Goal: Download file/media

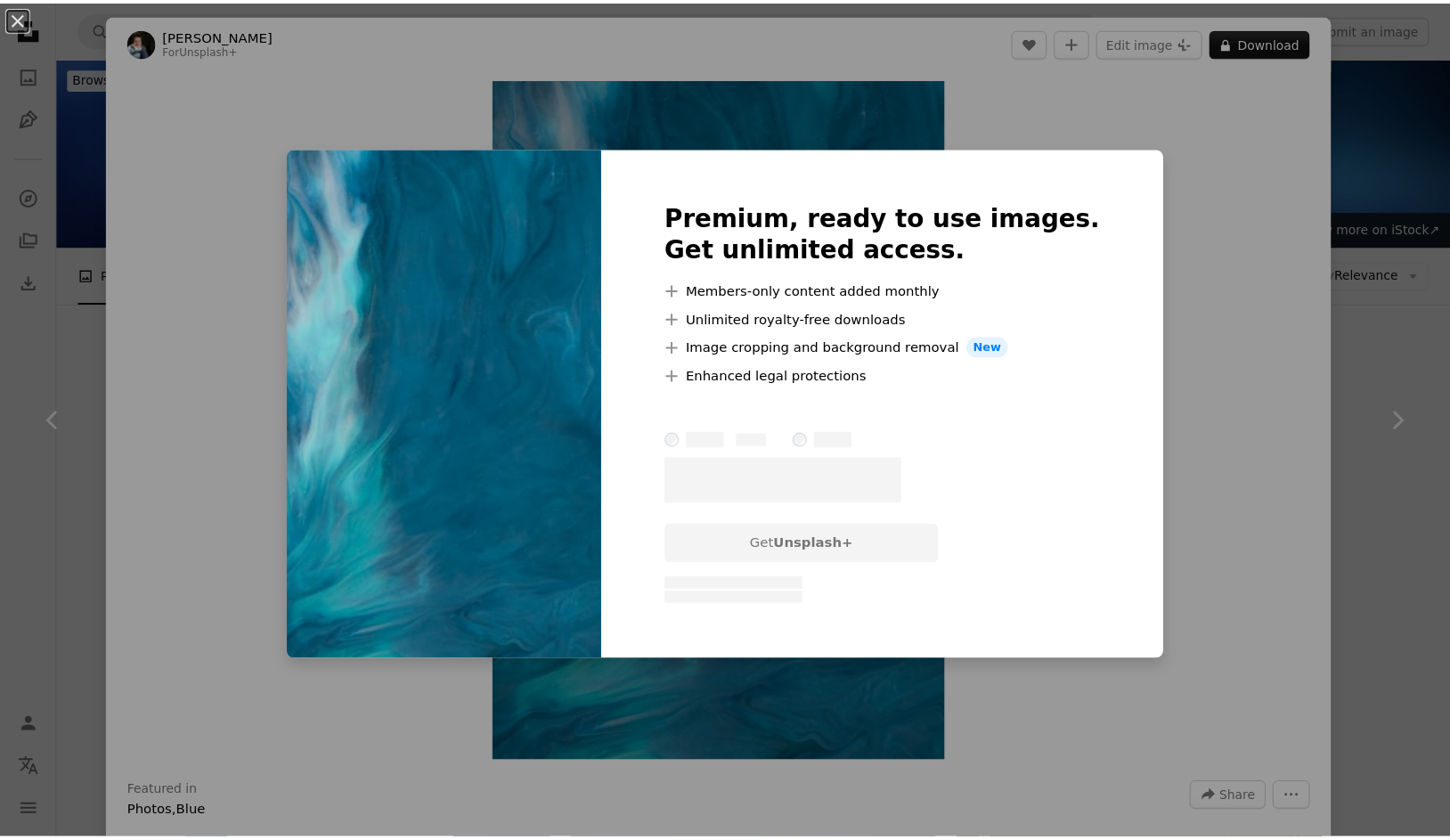
scroll to position [2917, 0]
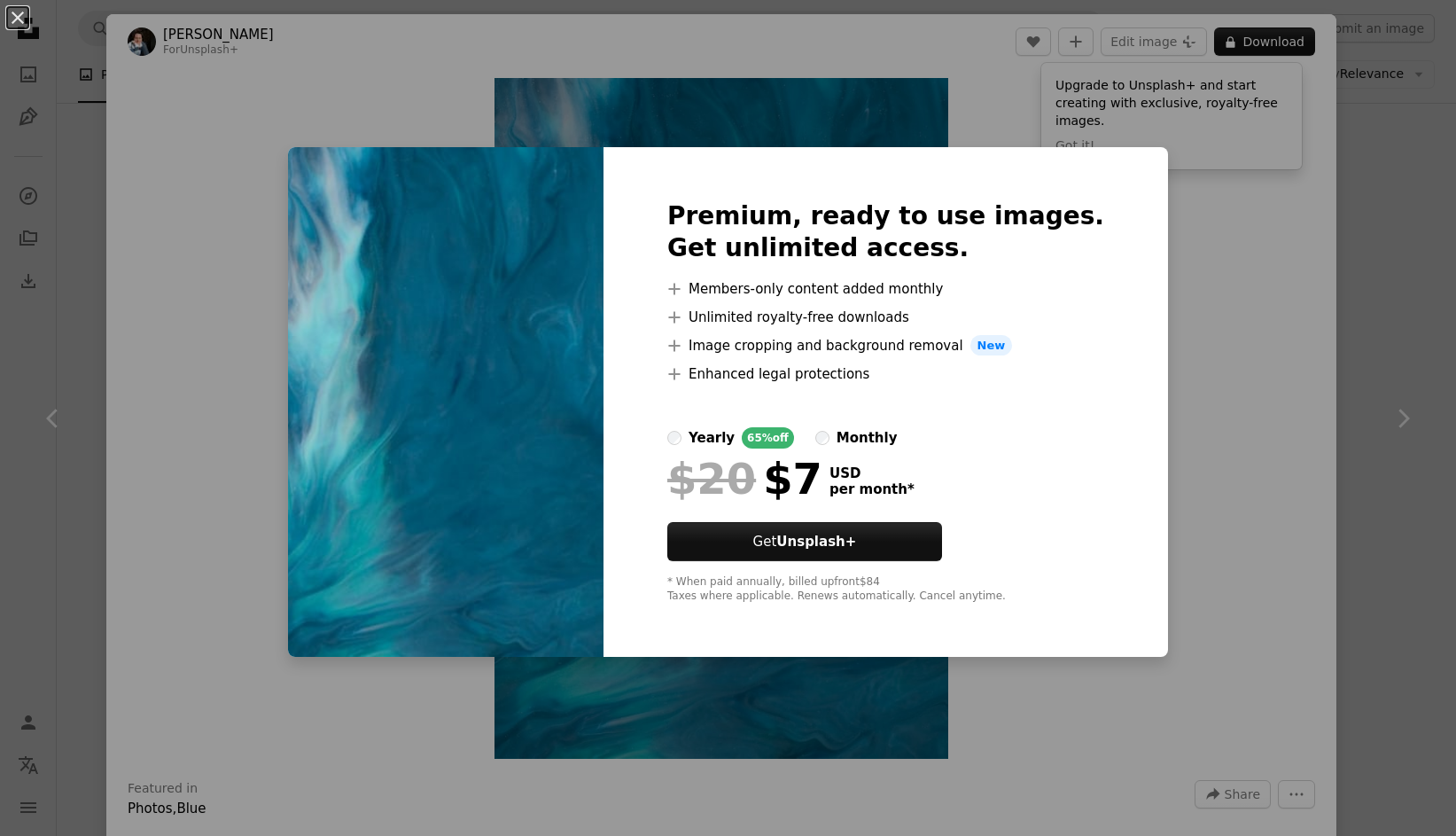
click at [1358, 371] on div "An X shape Premium, ready to use images. Get unlimited access. A plus sign Memb…" at bounding box center [728, 418] width 1456 height 836
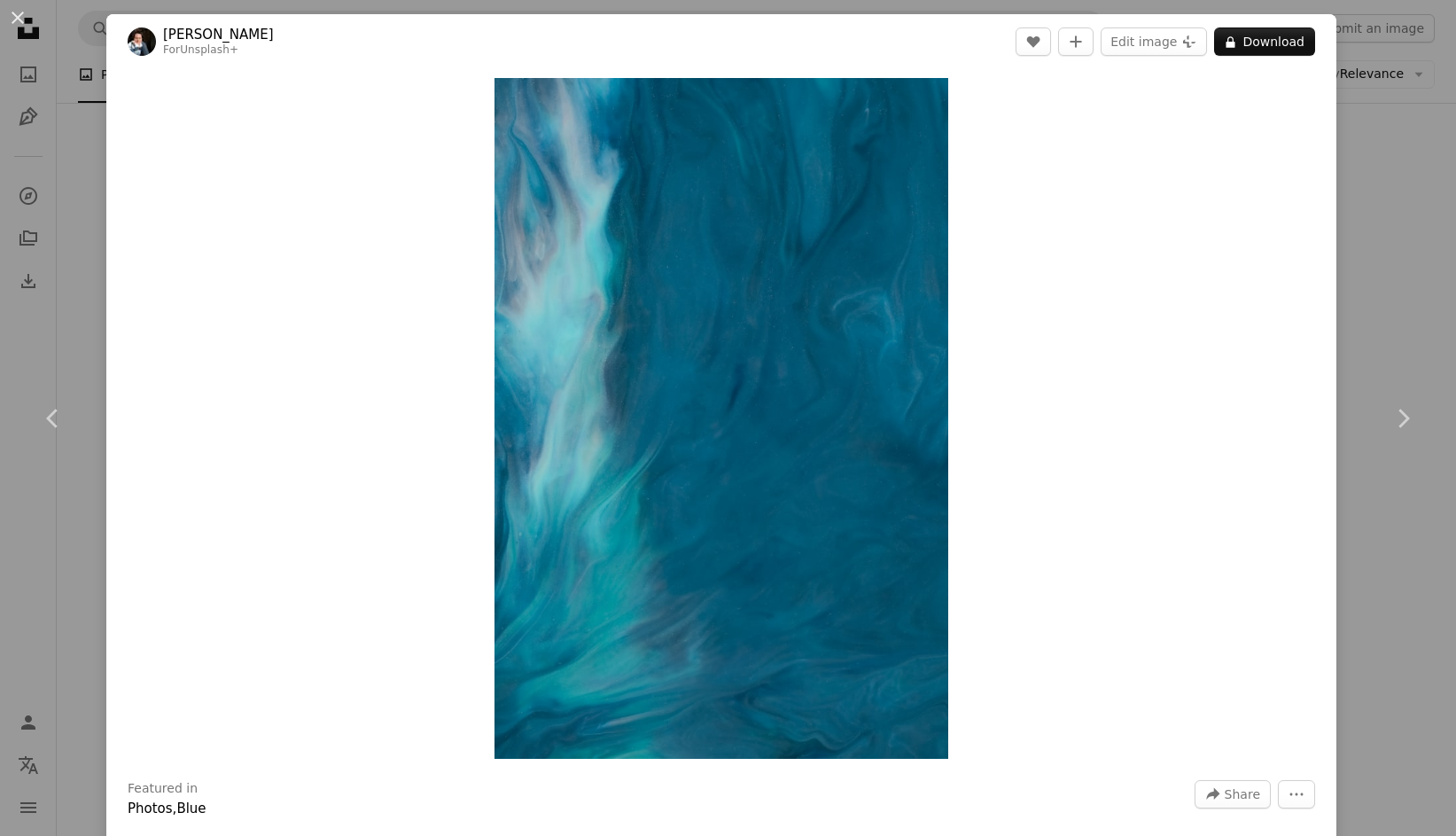
click at [1392, 274] on div "An X shape Chevron left Chevron right [PERSON_NAME] For Unsplash+ A heart A plu…" at bounding box center [728, 418] width 1456 height 836
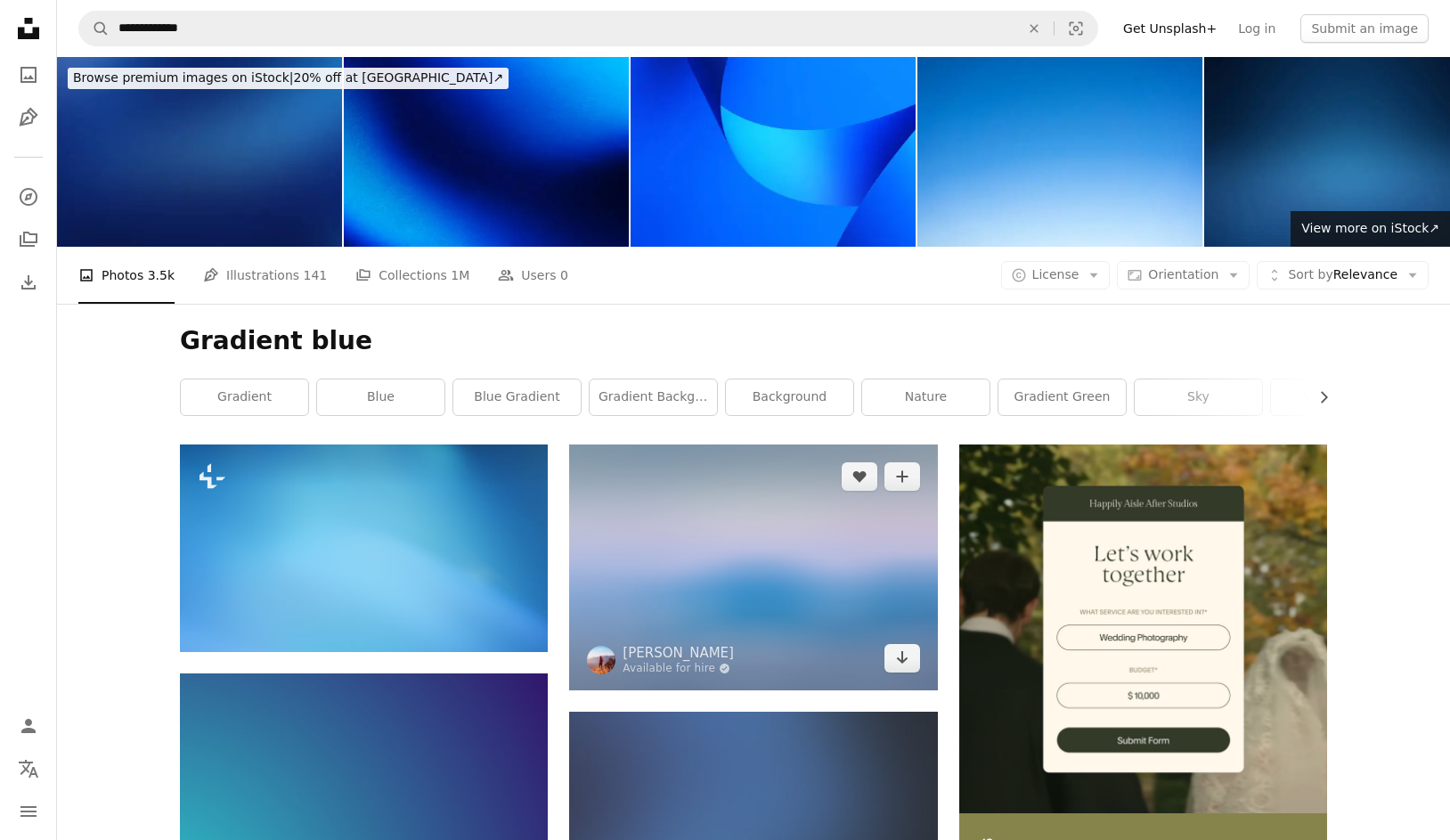
click at [720, 553] on img at bounding box center [753, 566] width 368 height 245
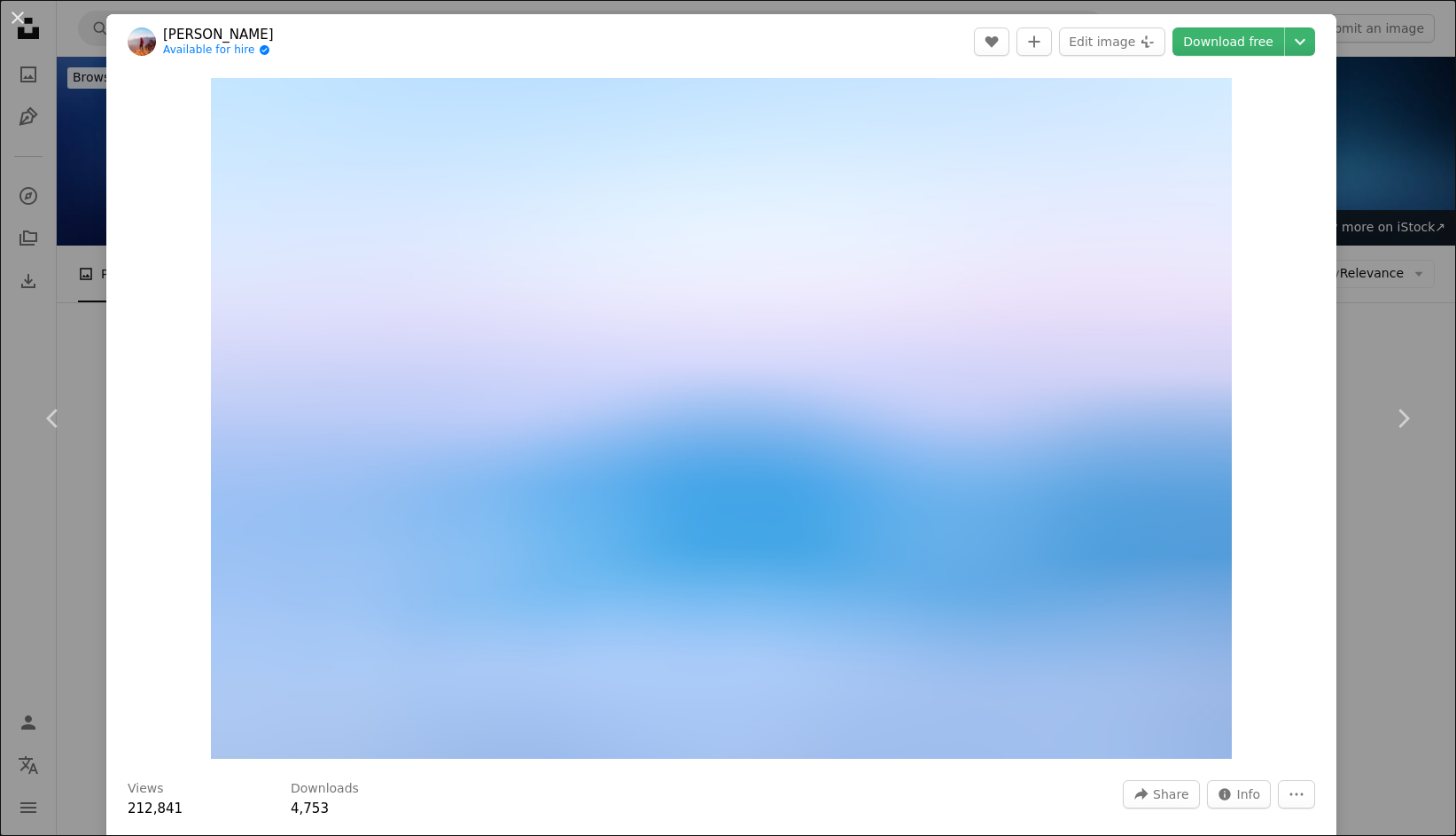
click at [77, 219] on div "An X shape Chevron left Chevron right [PERSON_NAME] Available for hire A checkm…" at bounding box center [728, 418] width 1456 height 836
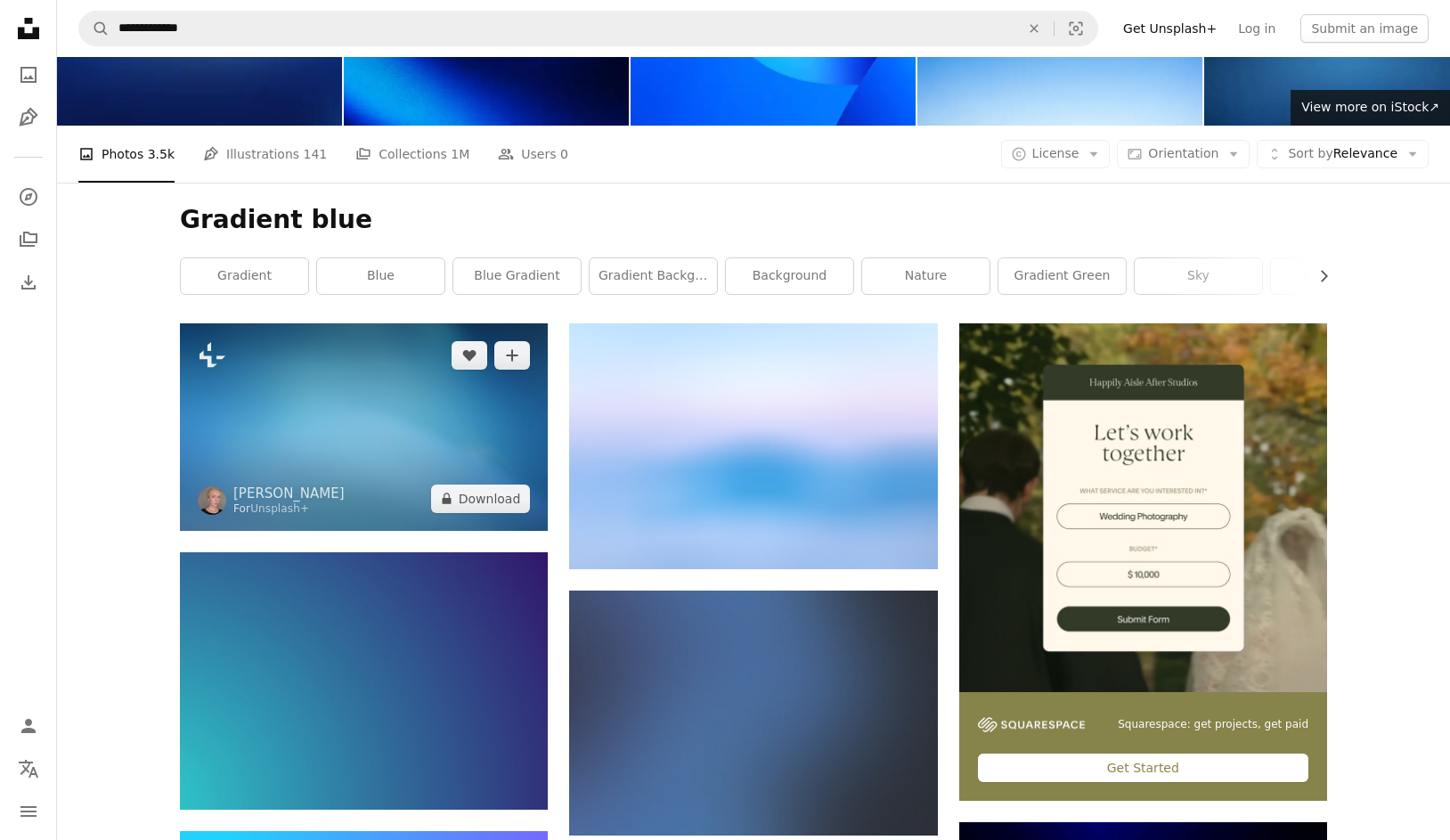
scroll to position [122, 0]
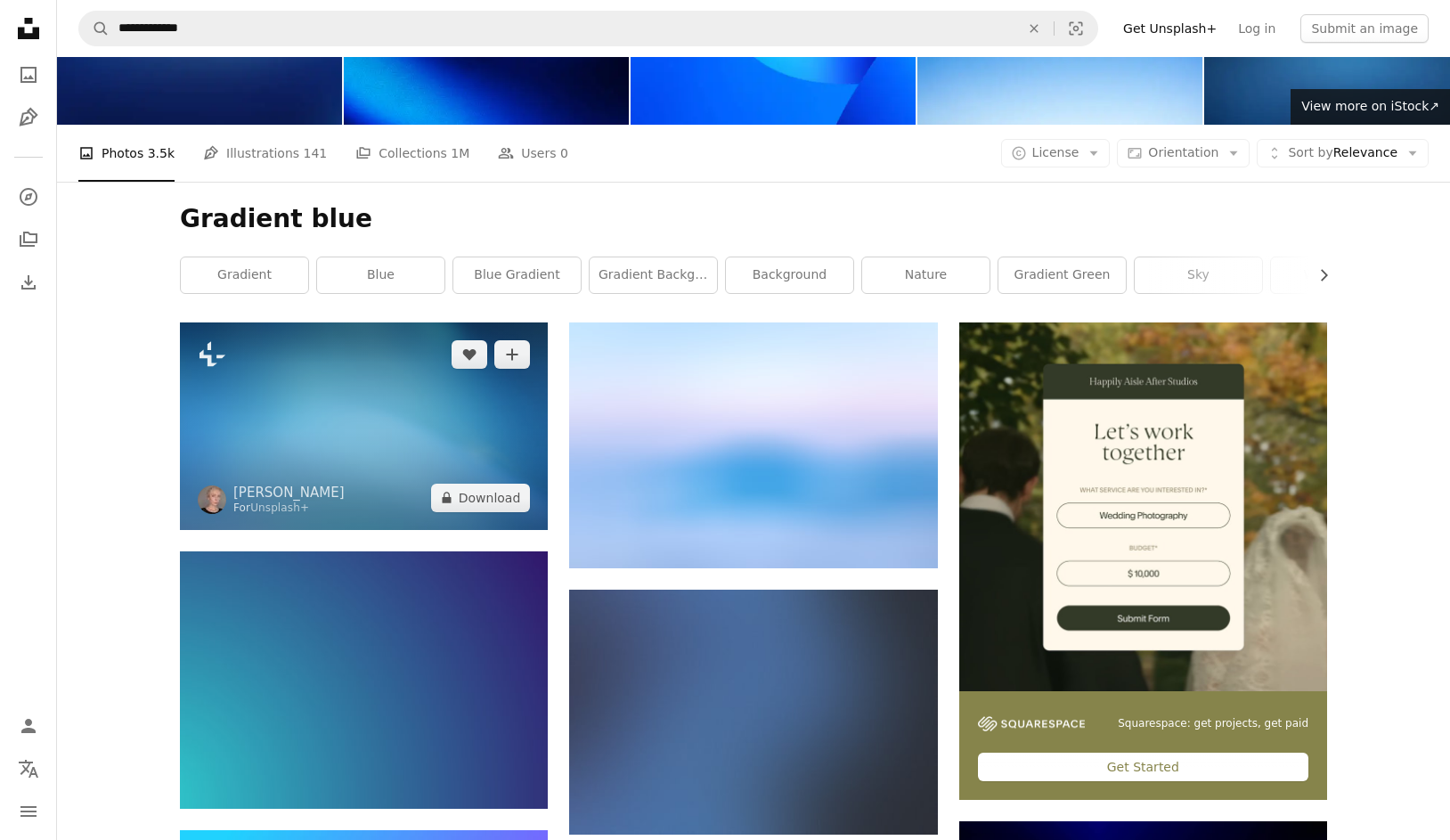
click at [399, 382] on img at bounding box center [364, 425] width 368 height 206
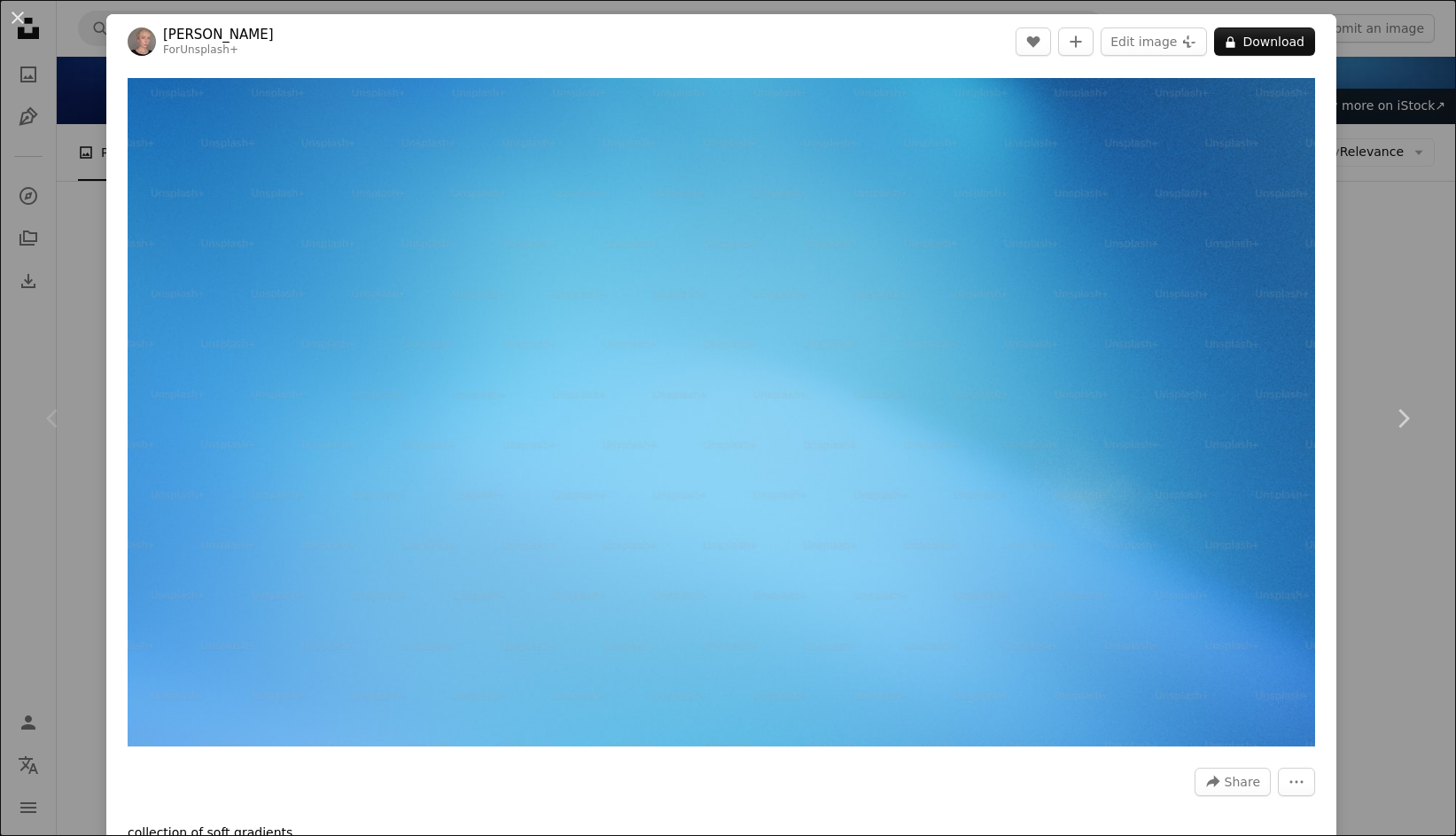
click at [1408, 123] on div "An X shape Chevron left Chevron right [PERSON_NAME] For Unsplash+ A heart A plu…" at bounding box center [728, 418] width 1456 height 836
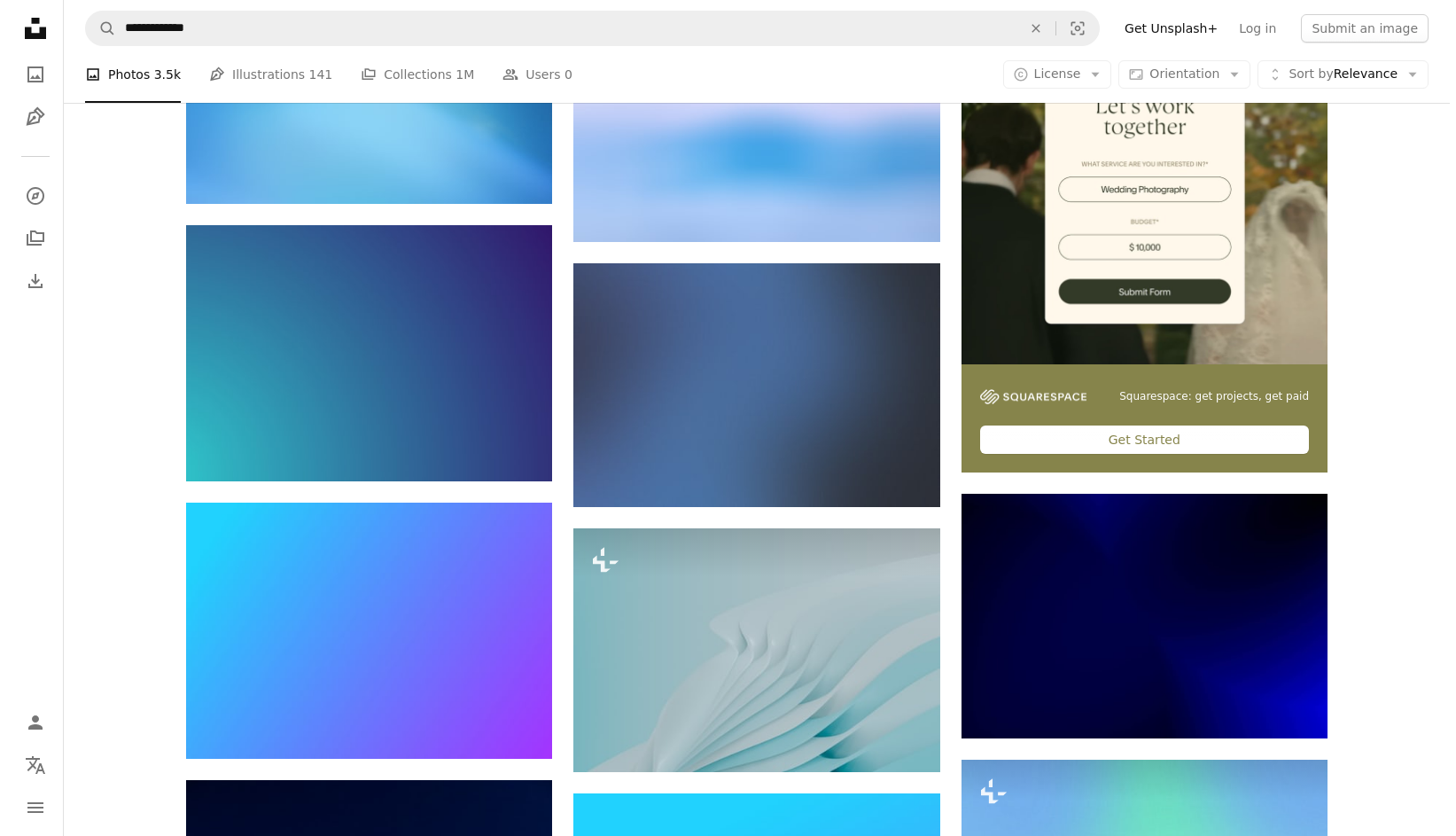
scroll to position [750, 0]
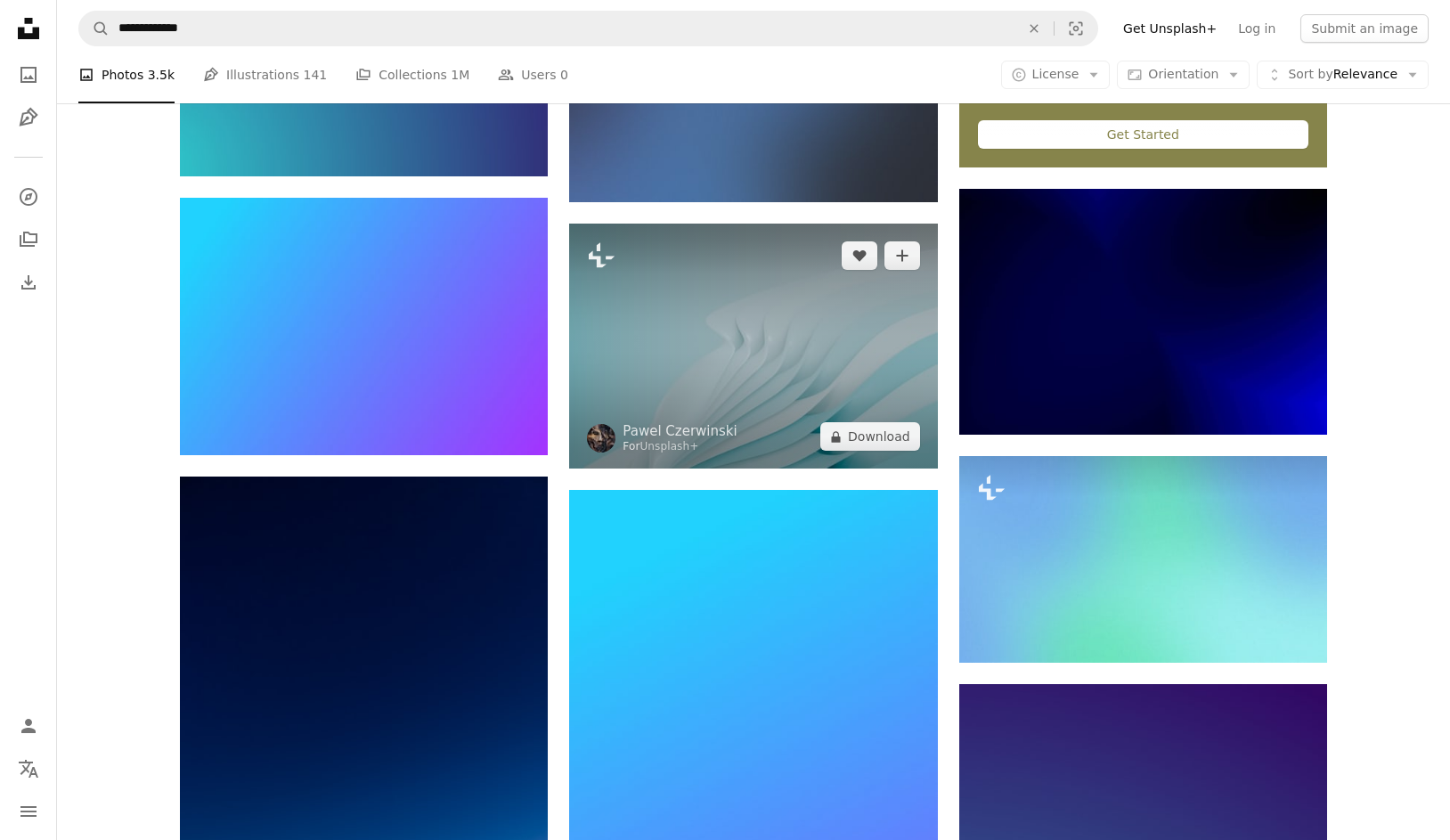
click at [777, 273] on img at bounding box center [753, 345] width 368 height 245
